Goal: Navigation & Orientation: Find specific page/section

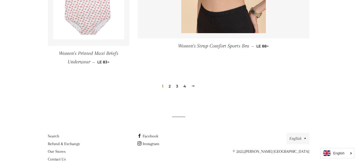
scroll to position [825, 0]
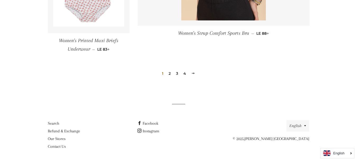
click at [170, 75] on link "2" at bounding box center [170, 73] width 6 height 8
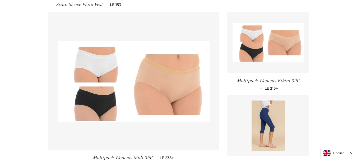
scroll to position [544, 0]
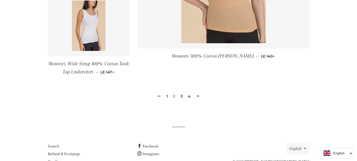
scroll to position [793, 0]
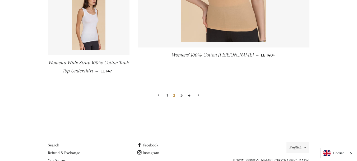
click at [181, 96] on link "3" at bounding box center [182, 95] width 6 height 8
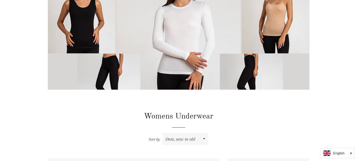
scroll to position [36, 0]
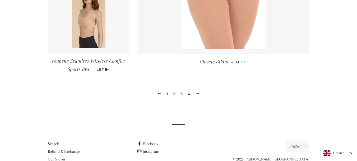
scroll to position [804, 0]
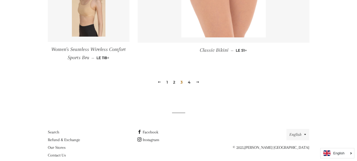
click at [188, 81] on link "4" at bounding box center [189, 82] width 7 height 8
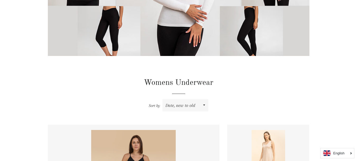
scroll to position [0, 0]
